Goal: Information Seeking & Learning: Learn about a topic

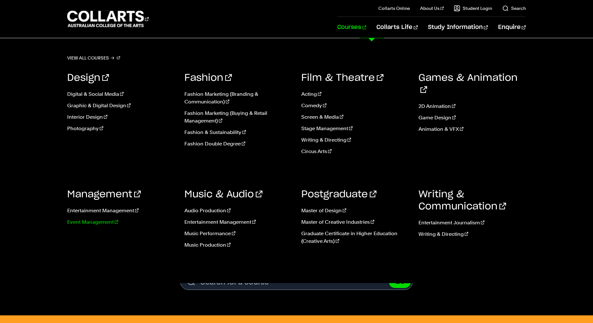
click at [94, 223] on link "Event Management" at bounding box center [121, 223] width 108 height 8
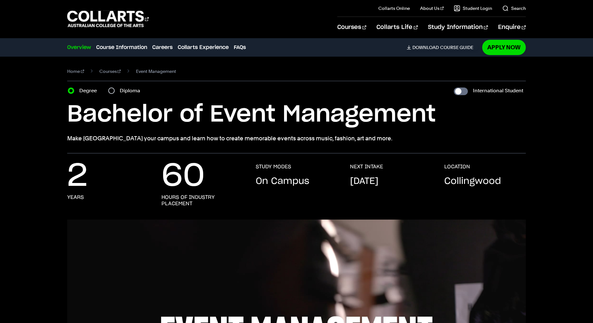
click at [116, 90] on div "Diploma" at bounding box center [126, 90] width 36 height 9
click at [113, 91] on input "Diploma" at bounding box center [111, 91] width 6 height 6
radio input "true"
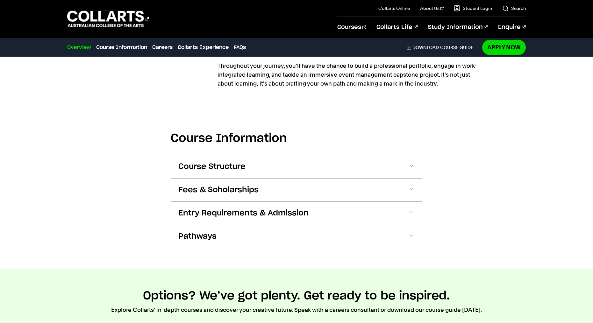
scroll to position [616, 0]
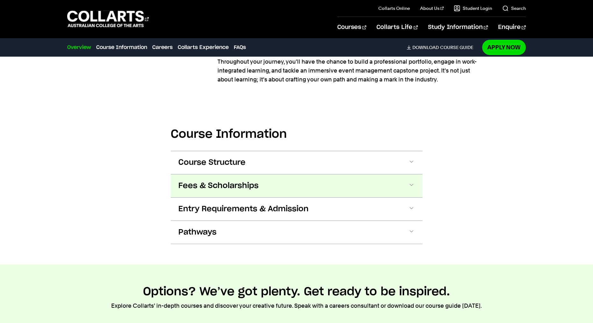
click at [0, 0] on span "Fees & Scholarships" at bounding box center [0, 0] width 0 height 0
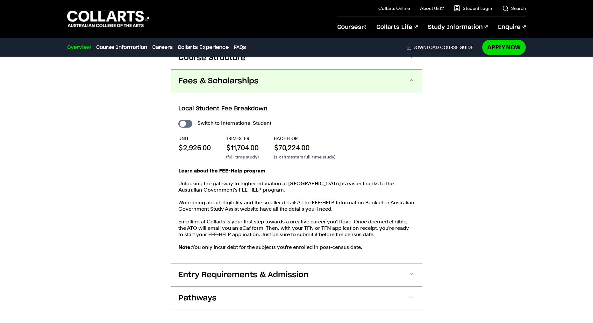
scroll to position [734, 0]
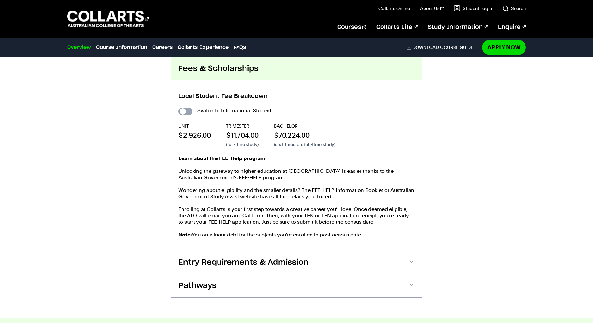
click at [190, 111] on input "International Student" at bounding box center [185, 112] width 14 height 8
checkbox input "true"
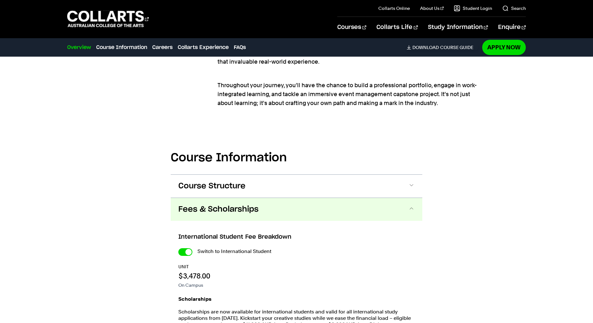
scroll to position [595, 0]
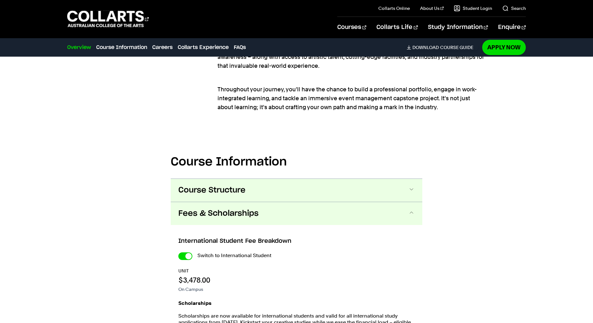
click at [0, 0] on button "Course Structure" at bounding box center [0, 0] width 0 height 0
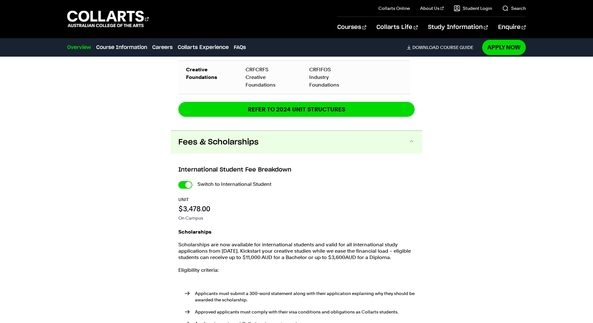
scroll to position [963, 0]
